Goal: Complete application form

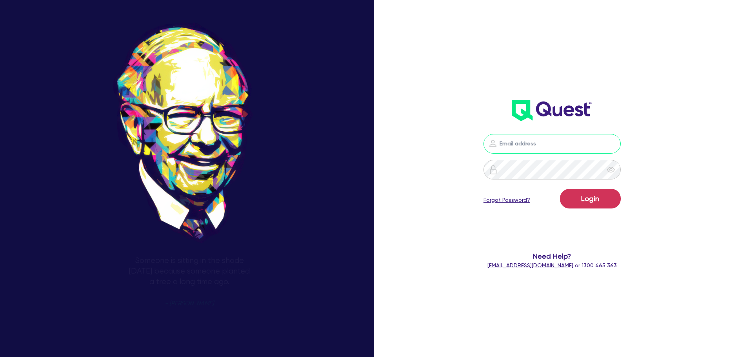
click at [553, 139] on input "email" at bounding box center [551, 144] width 137 height 20
type input "[EMAIL_ADDRESS][PERSON_NAME][DOMAIN_NAME]"
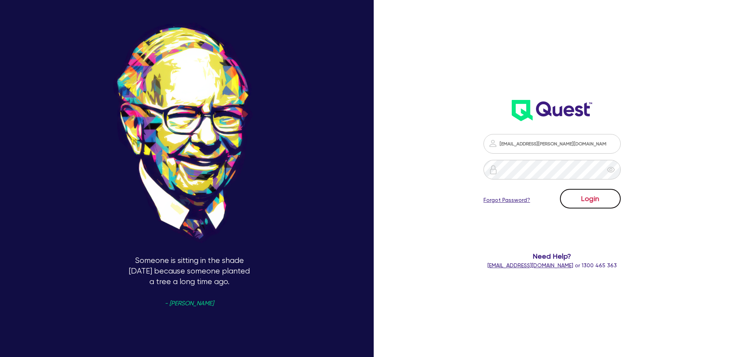
click at [590, 201] on button "Login" at bounding box center [590, 199] width 61 height 20
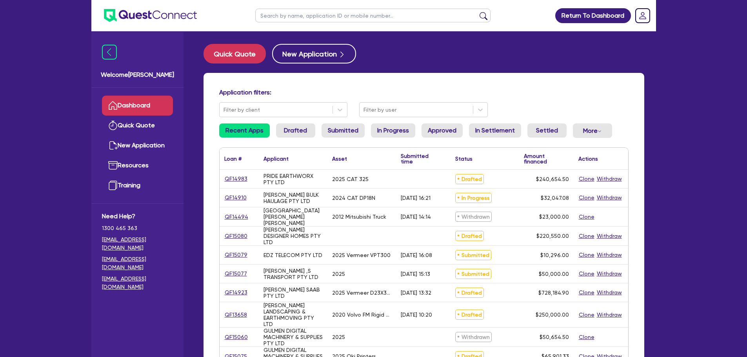
click at [288, 16] on input "text" at bounding box center [372, 16] width 235 height 14
type input "ph"
click at [477, 12] on button "submit" at bounding box center [483, 17] width 13 height 11
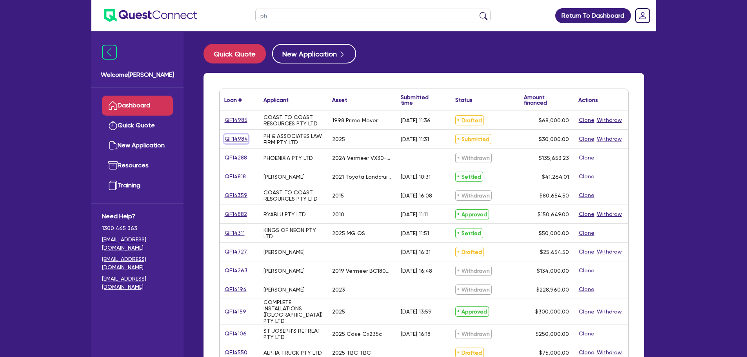
click at [241, 140] on link "QF14984" at bounding box center [236, 138] width 24 height 9
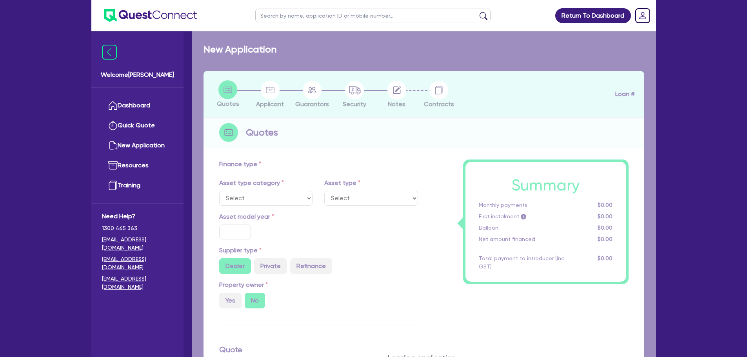
select select "CARS_AND_LIGHT_TRUCKS"
type input "2025"
type input "30,000"
type input "4"
type input "1,200"
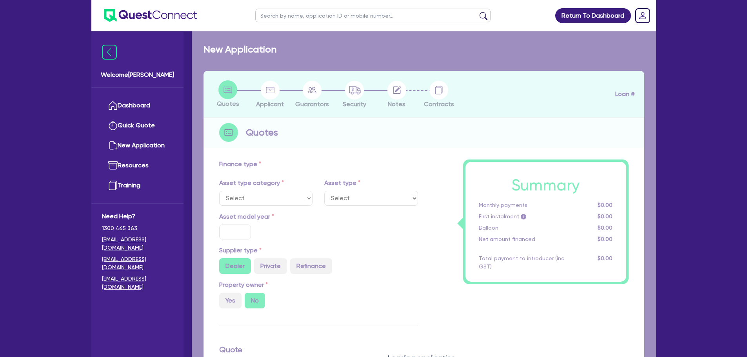
type input "8"
select select "PASSENGER_VEHICLES"
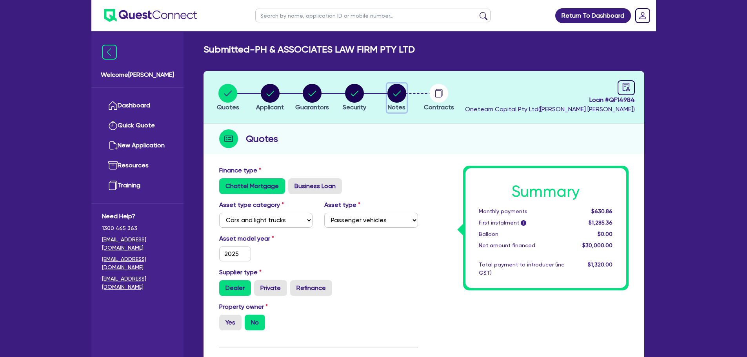
click at [402, 95] on circle "button" at bounding box center [396, 93] width 19 height 19
select select "Other"
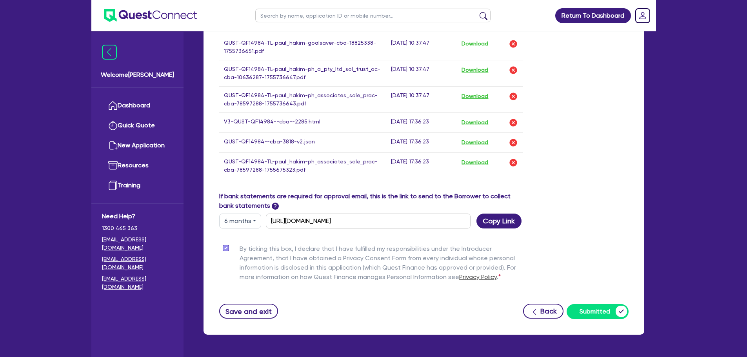
scroll to position [647, 0]
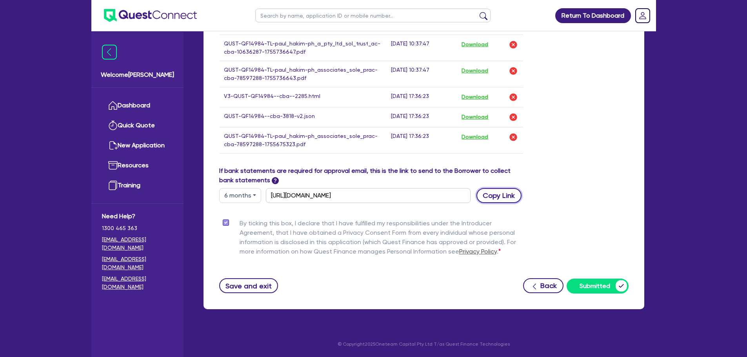
click at [494, 195] on button "Copy Link" at bounding box center [498, 195] width 45 height 15
